Goal: Information Seeking & Learning: Learn about a topic

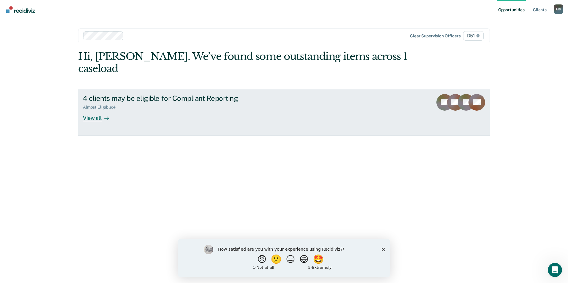
click at [240, 101] on div "4 clients may be eligible for Compliant Reporting Almost Eligible : 4 View all" at bounding box center [194, 107] width 223 height 27
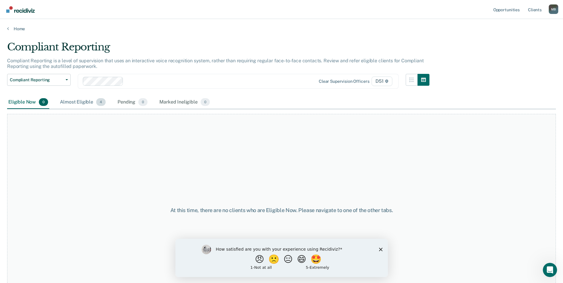
click at [80, 102] on div "Almost Eligible 4" at bounding box center [83, 102] width 48 height 13
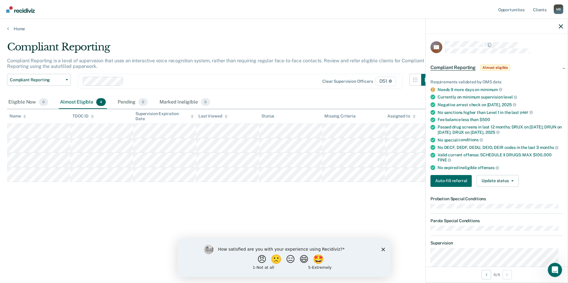
click at [233, 211] on div "Compliant Reporting Compliant Reporting is a level of supervision that uses an …" at bounding box center [284, 140] width 554 height 198
click at [558, 23] on div at bounding box center [497, 26] width 142 height 15
click at [561, 26] on icon "button" at bounding box center [561, 26] width 4 height 4
